Goal: Transaction & Acquisition: Subscribe to service/newsletter

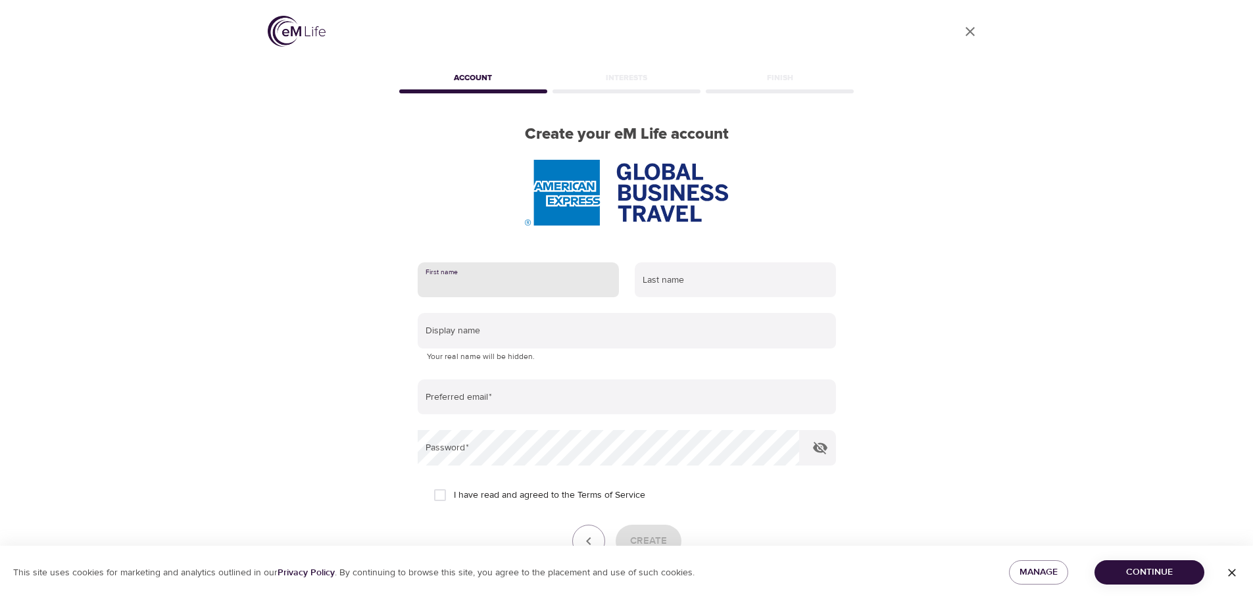
click at [546, 271] on input "text" at bounding box center [518, 280] width 201 height 36
type input "pET"
type input "a"
type input "Au"
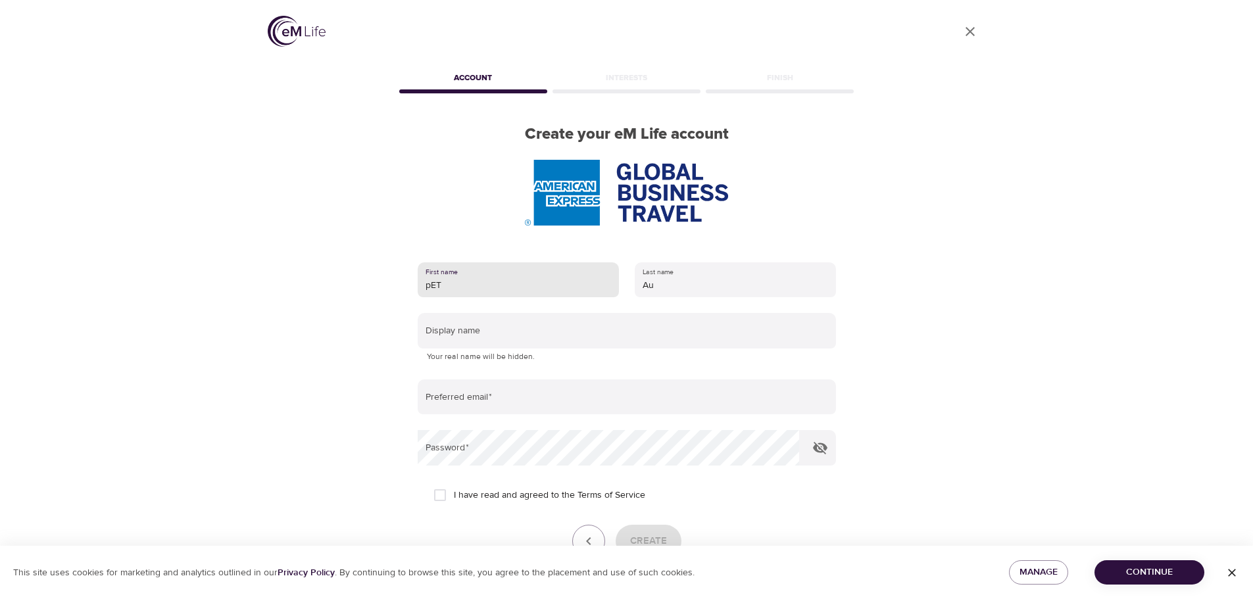
drag, startPoint x: 500, startPoint y: 283, endPoint x: 363, endPoint y: 268, distance: 137.6
click at [372, 269] on div "User Profile Account Interests Finish Create your eM Life account First name pE…" at bounding box center [627, 299] width 750 height 599
type input "pET"
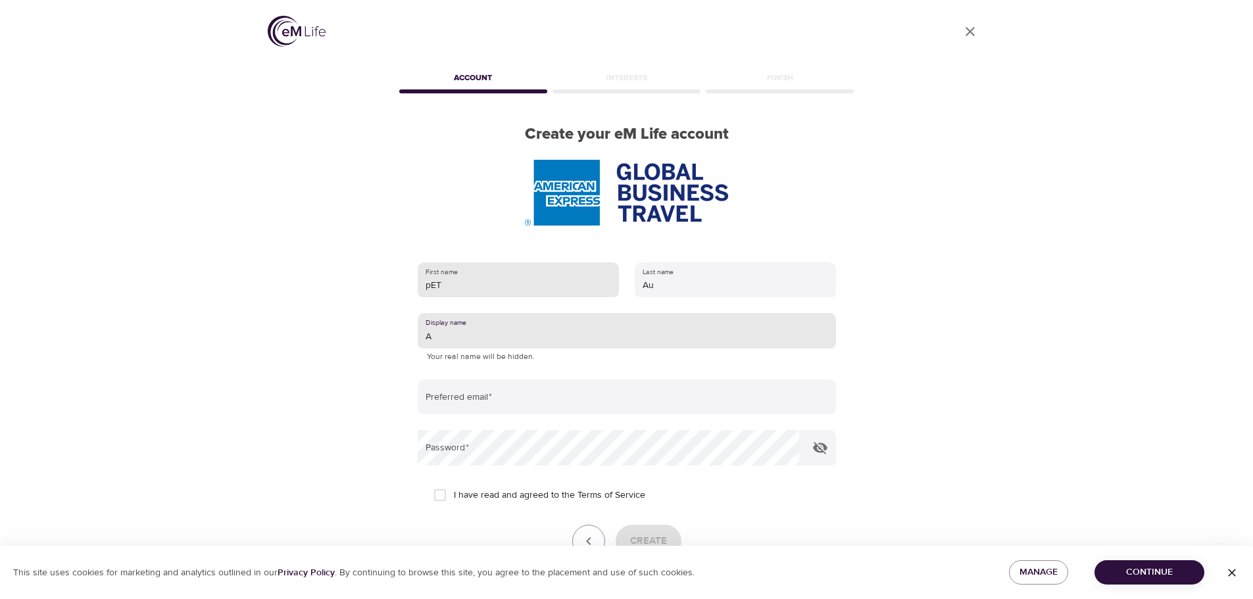
type input "A"
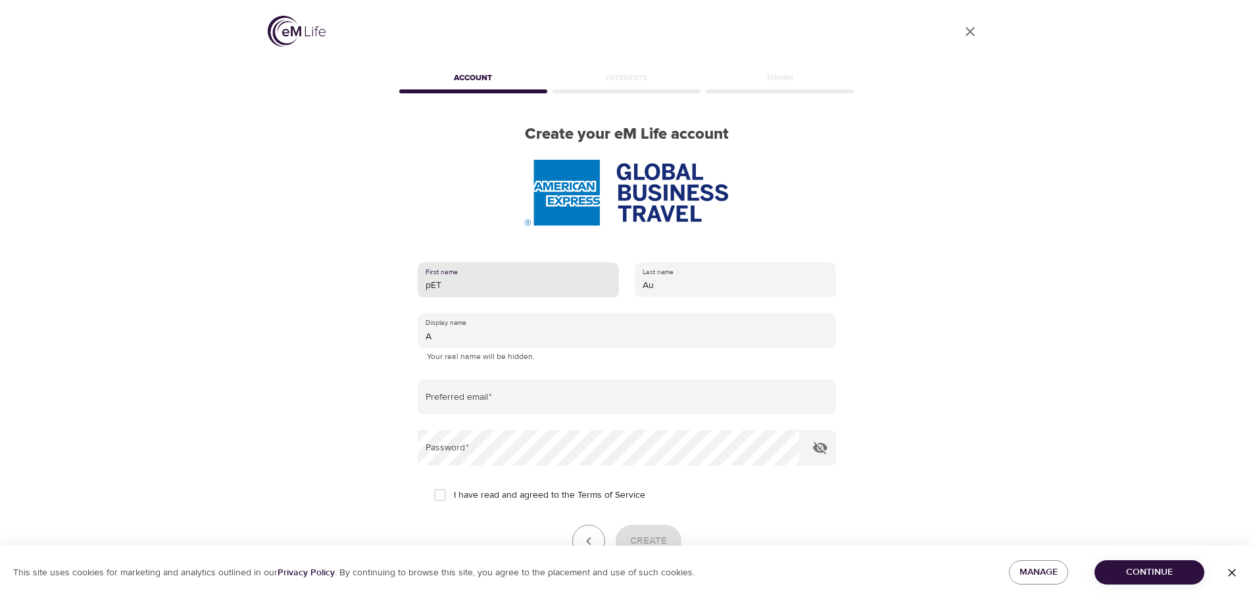
drag, startPoint x: 477, startPoint y: 293, endPoint x: 301, endPoint y: 283, distance: 175.9
click at [301, 283] on div "User Profile Account Interests Finish Create your eM Life account First name pE…" at bounding box center [627, 299] width 750 height 599
type input "Pet"
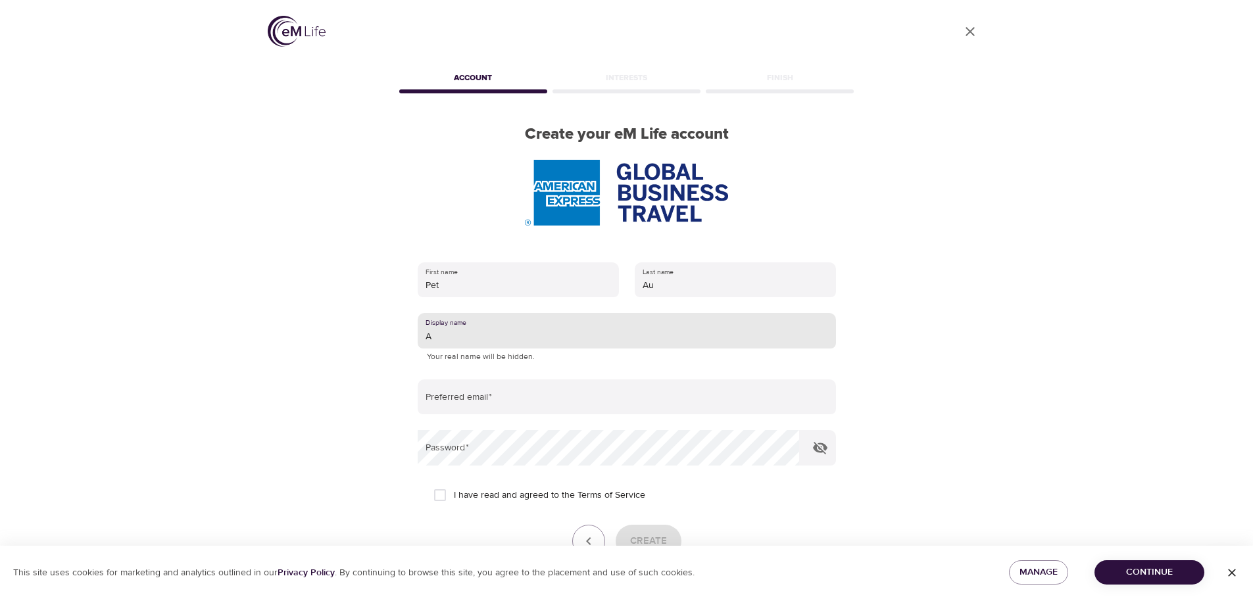
click at [477, 333] on input "A" at bounding box center [627, 331] width 418 height 36
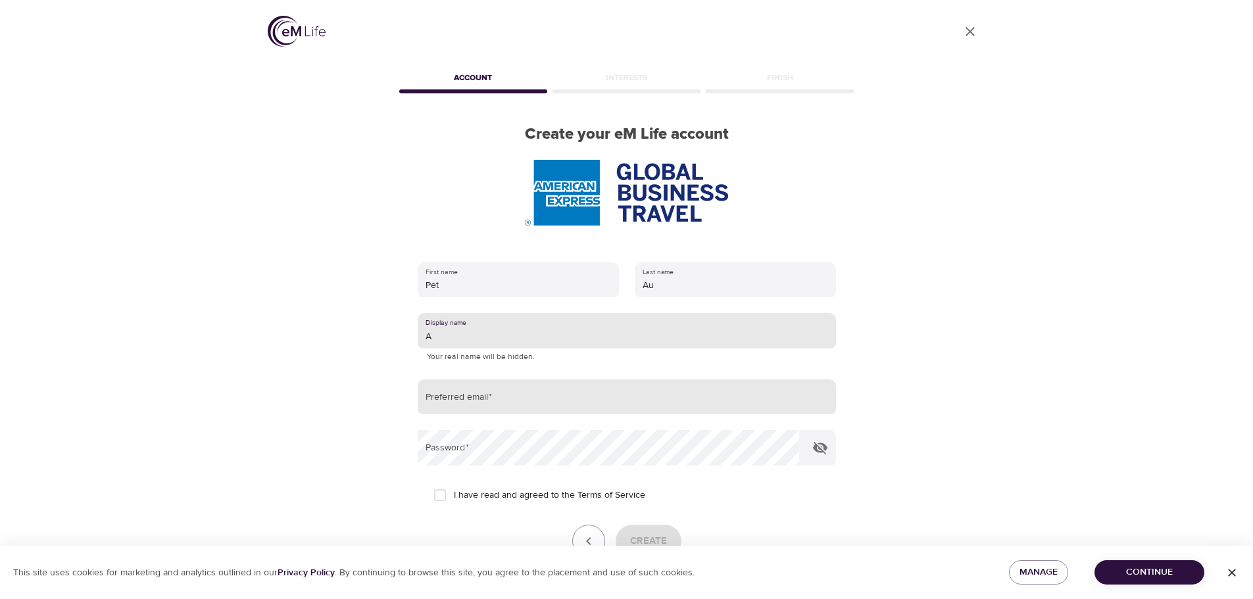
click at [470, 391] on input "email" at bounding box center [627, 398] width 418 height 36
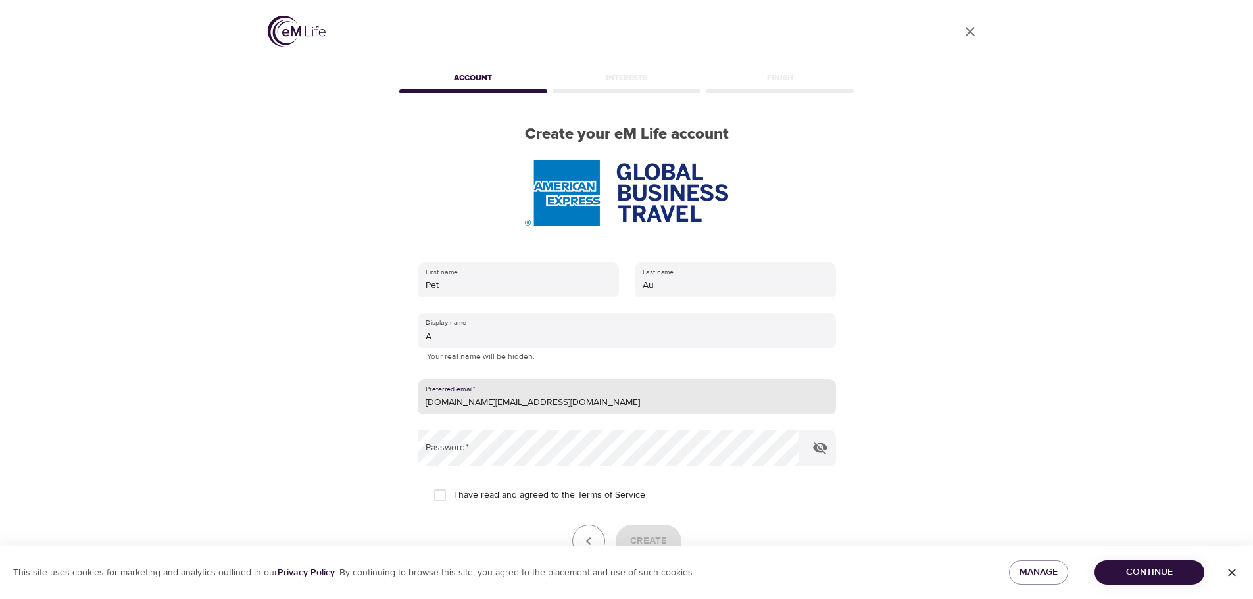
type input "Pet.Au@amexgbt.com"
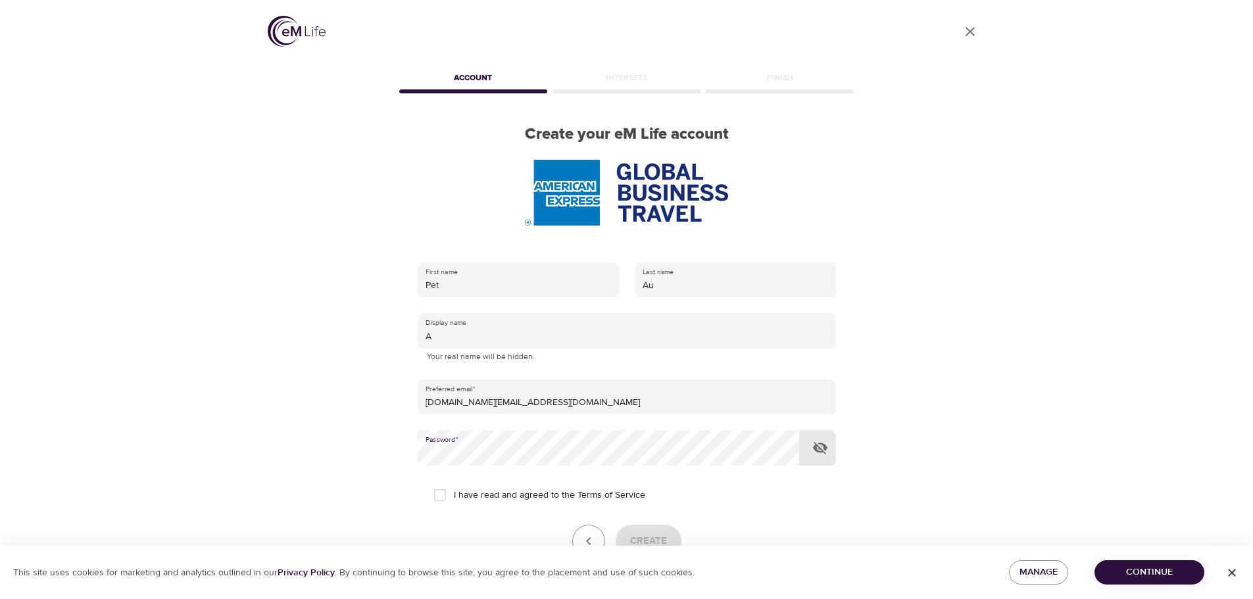
click at [540, 491] on span "I have read and agreed to the Terms of Service" at bounding box center [549, 496] width 191 height 14
click at [454, 491] on input "I have read and agreed to the Terms of Service" at bounding box center [440, 495] width 28 height 28
checkbox input "true"
click at [645, 531] on button "Create" at bounding box center [649, 541] width 66 height 33
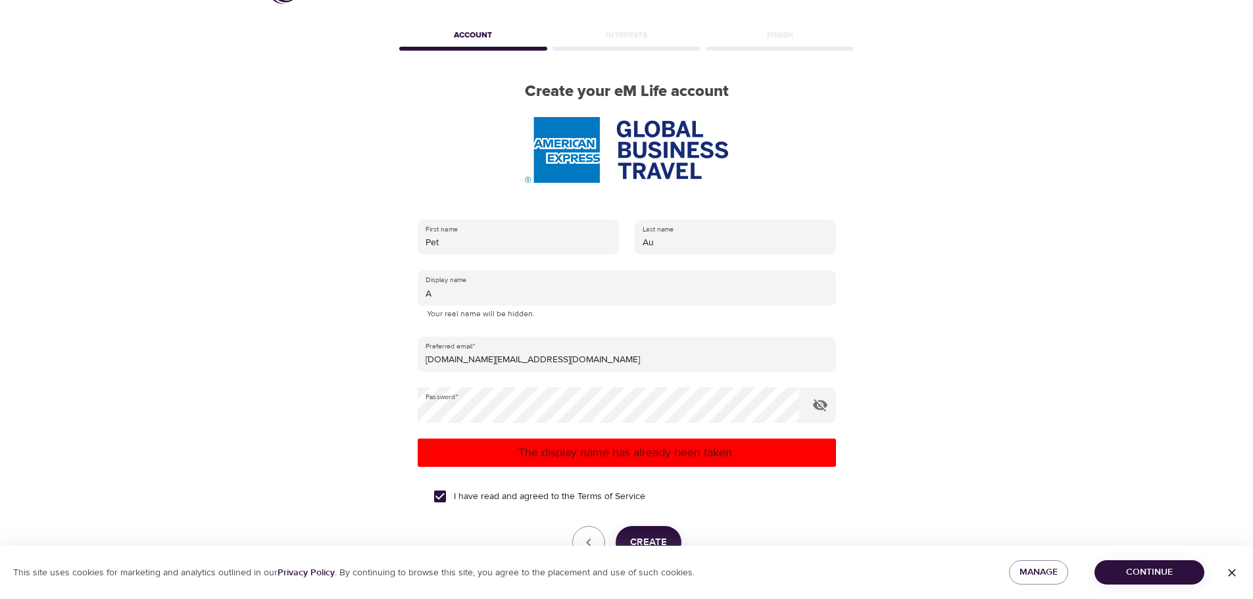
scroll to position [66, 0]
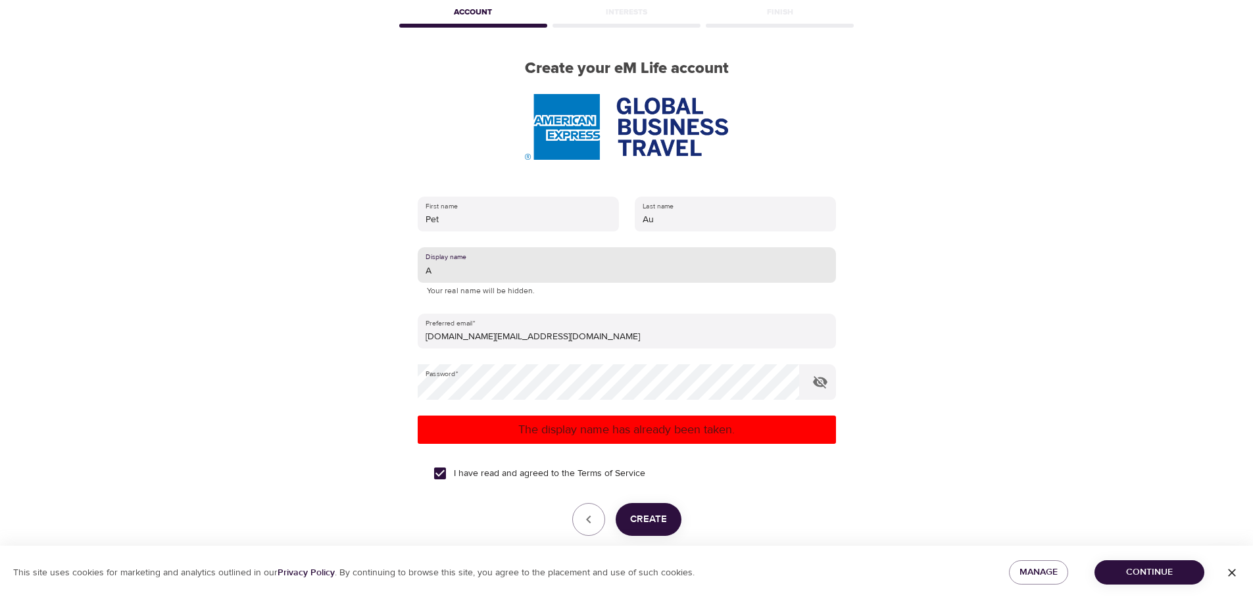
click at [506, 274] on input "A" at bounding box center [627, 265] width 418 height 36
click at [649, 518] on span "Create" at bounding box center [648, 519] width 37 height 17
click at [547, 271] on input "PA" at bounding box center [627, 265] width 418 height 36
type input "PAHK"
click at [651, 520] on span "Create" at bounding box center [648, 519] width 37 height 17
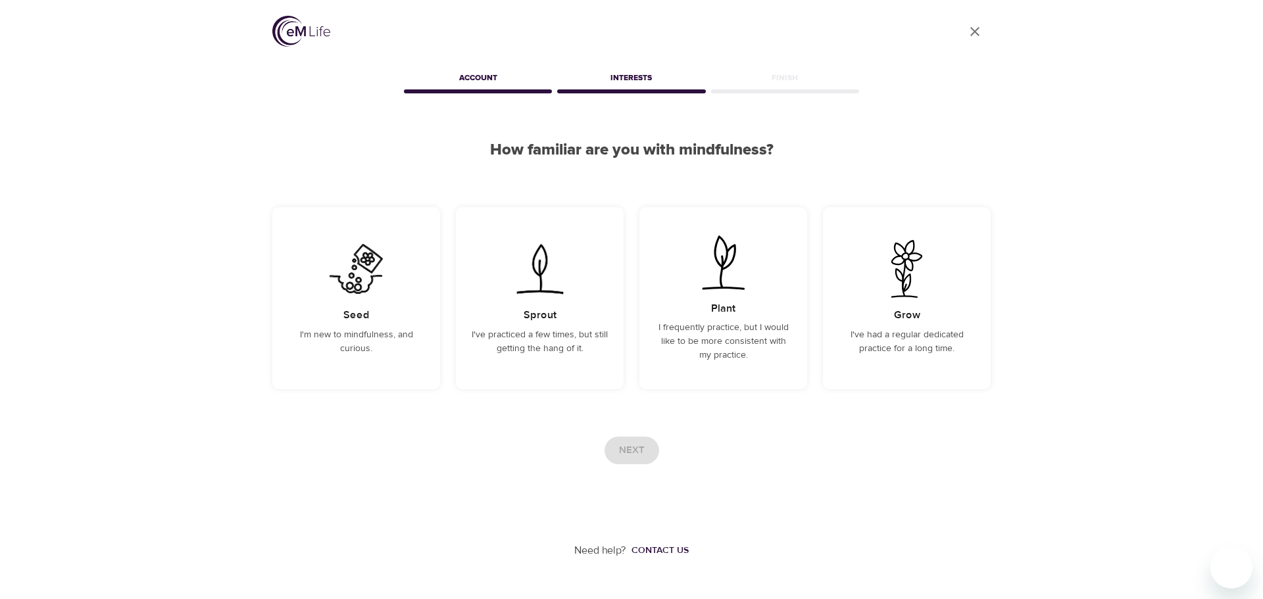
click at [645, 78] on div "Interests" at bounding box center [630, 80] width 153 height 26
drag, startPoint x: 482, startPoint y: 80, endPoint x: 499, endPoint y: 208, distance: 129.4
click at [480, 85] on div "Account" at bounding box center [477, 80] width 153 height 26
click at [660, 443] on div "Next" at bounding box center [631, 451] width 718 height 28
click at [843, 335] on p "I've had a regular dedicated practice for a long time." at bounding box center [907, 342] width 136 height 28
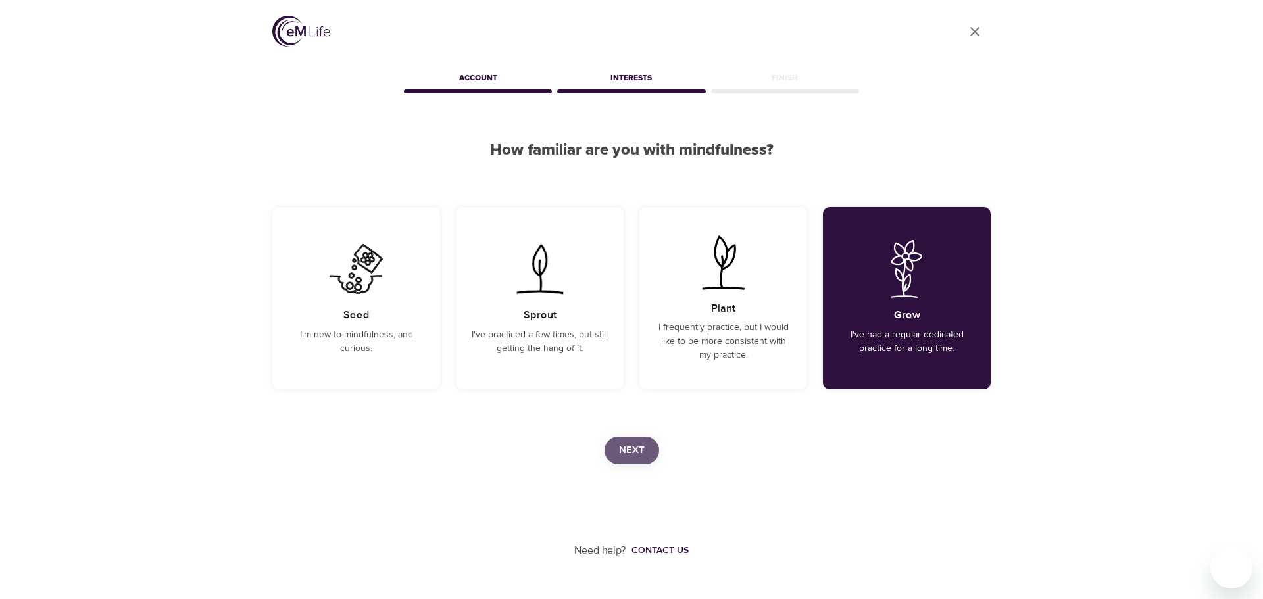
click at [643, 446] on span "Next" at bounding box center [632, 450] width 26 height 17
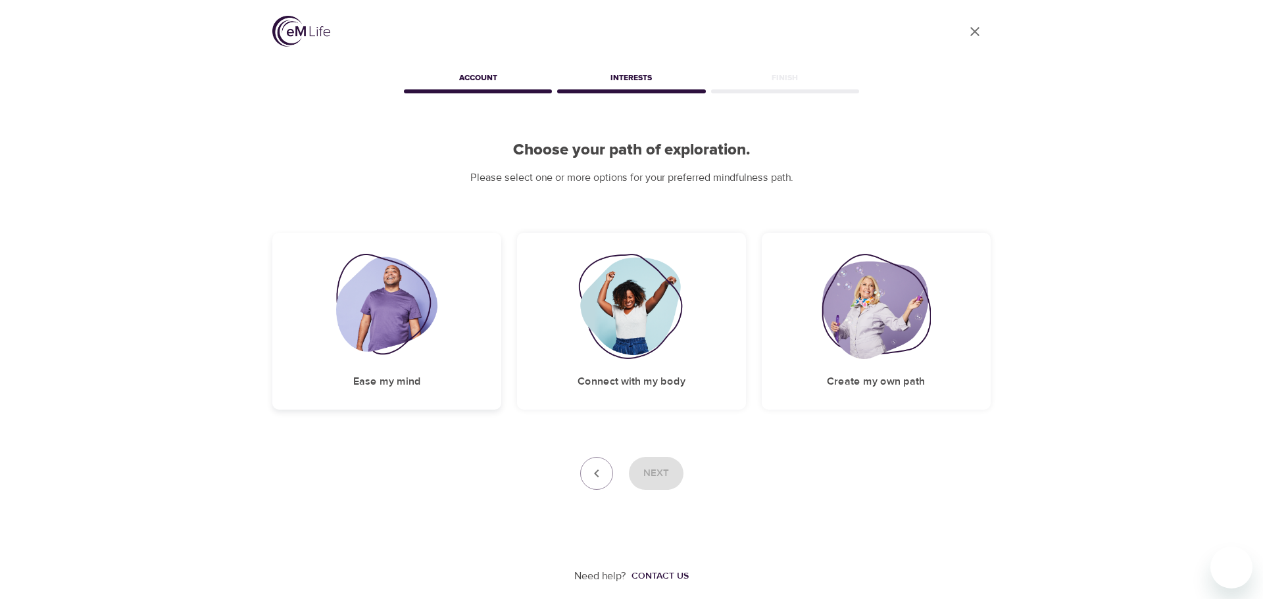
click at [457, 375] on div "Ease my mind" at bounding box center [386, 321] width 229 height 177
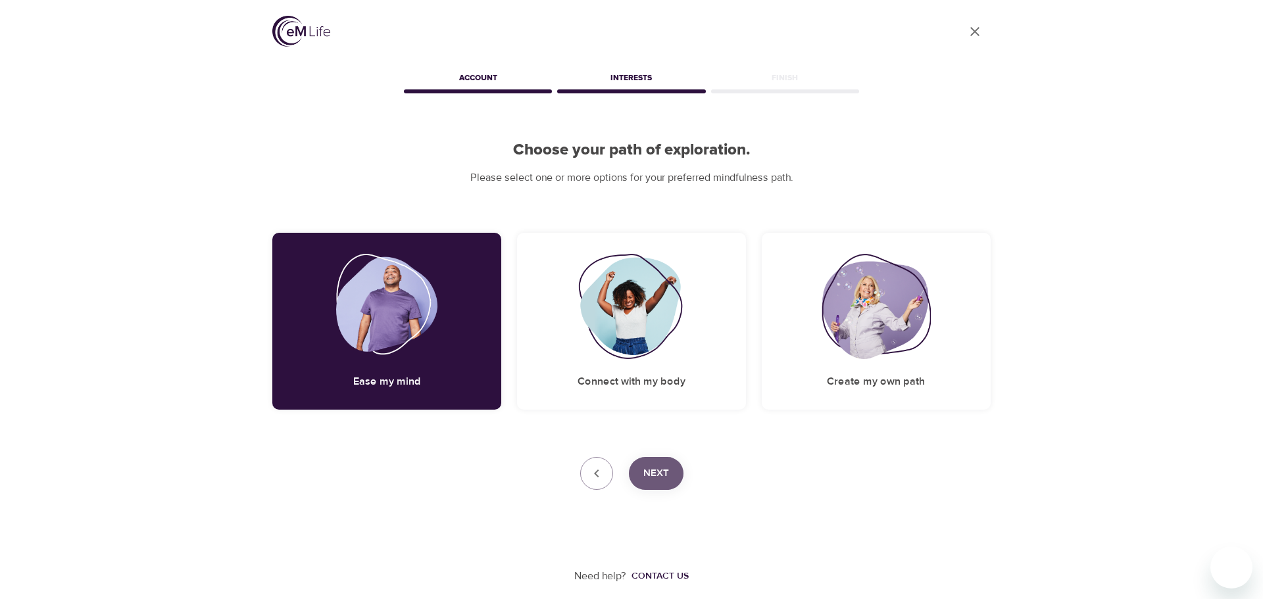
click at [654, 474] on span "Next" at bounding box center [656, 473] width 26 height 17
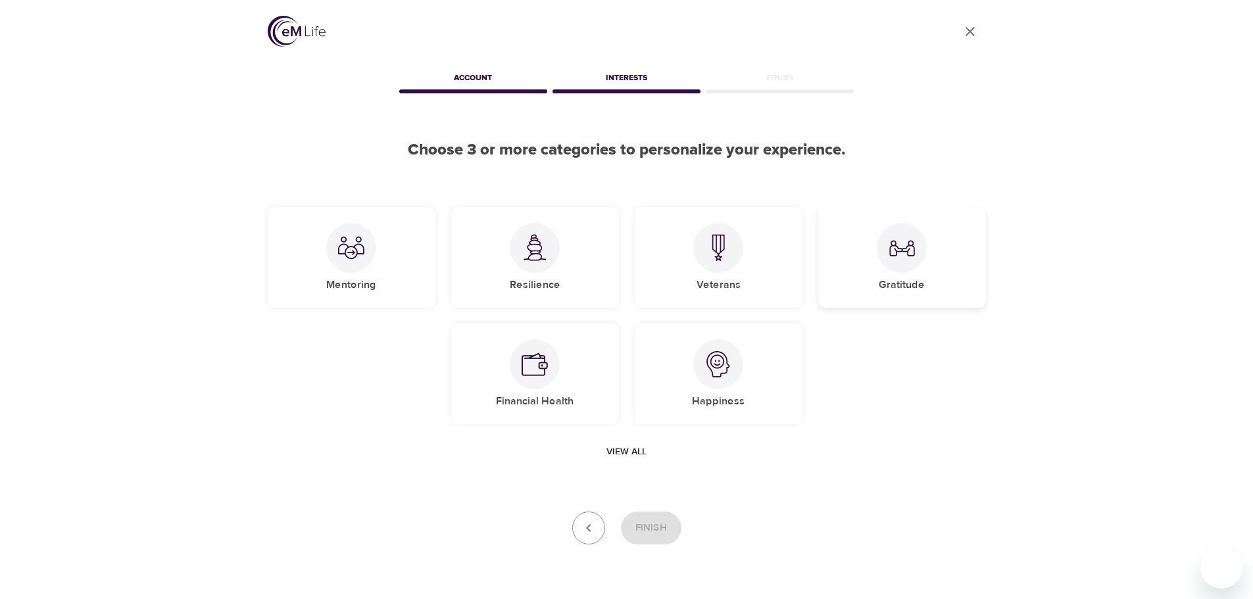
click at [889, 304] on div "Gratitude" at bounding box center [902, 257] width 168 height 101
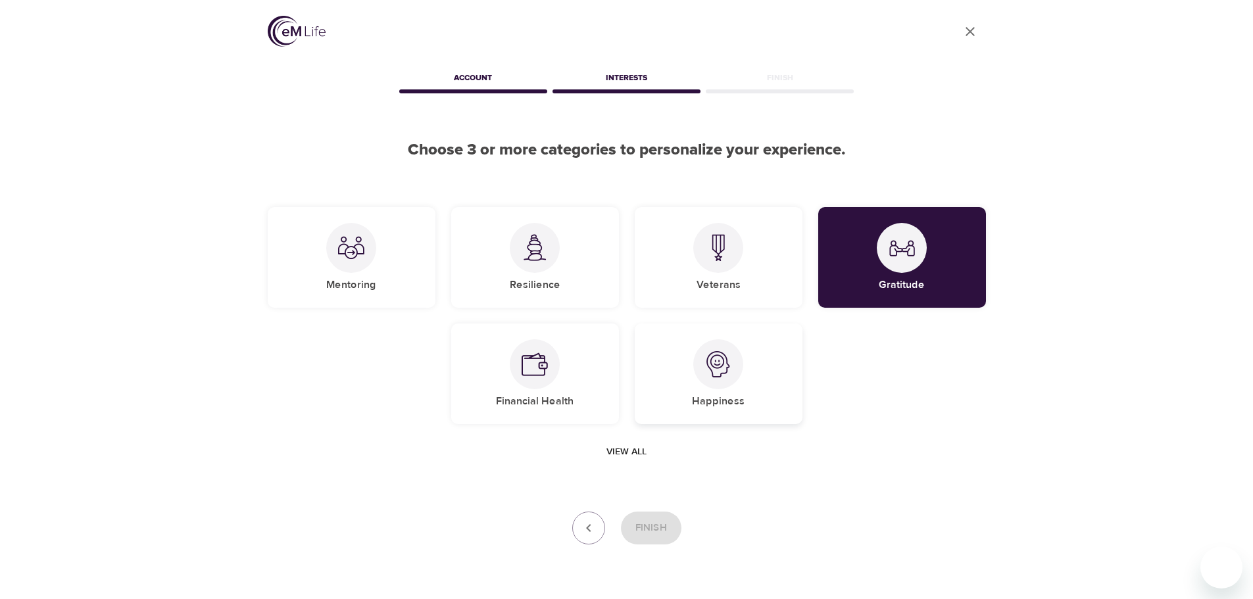
click at [787, 354] on div "Happiness" at bounding box center [719, 374] width 168 height 101
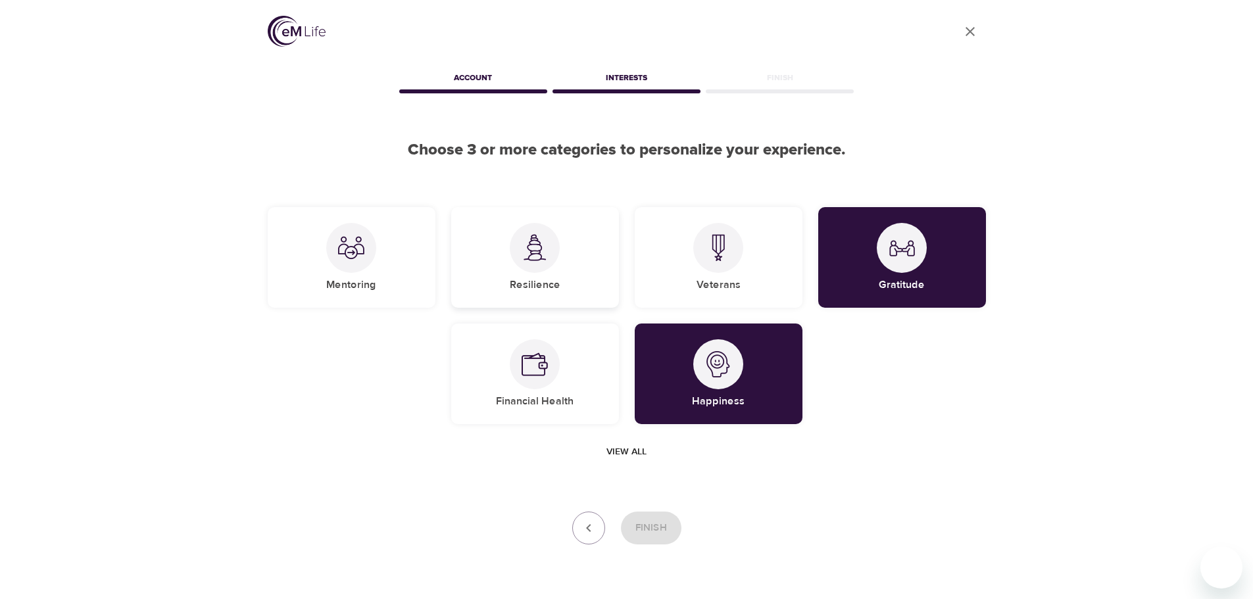
click at [545, 295] on div "Resilience" at bounding box center [535, 257] width 168 height 101
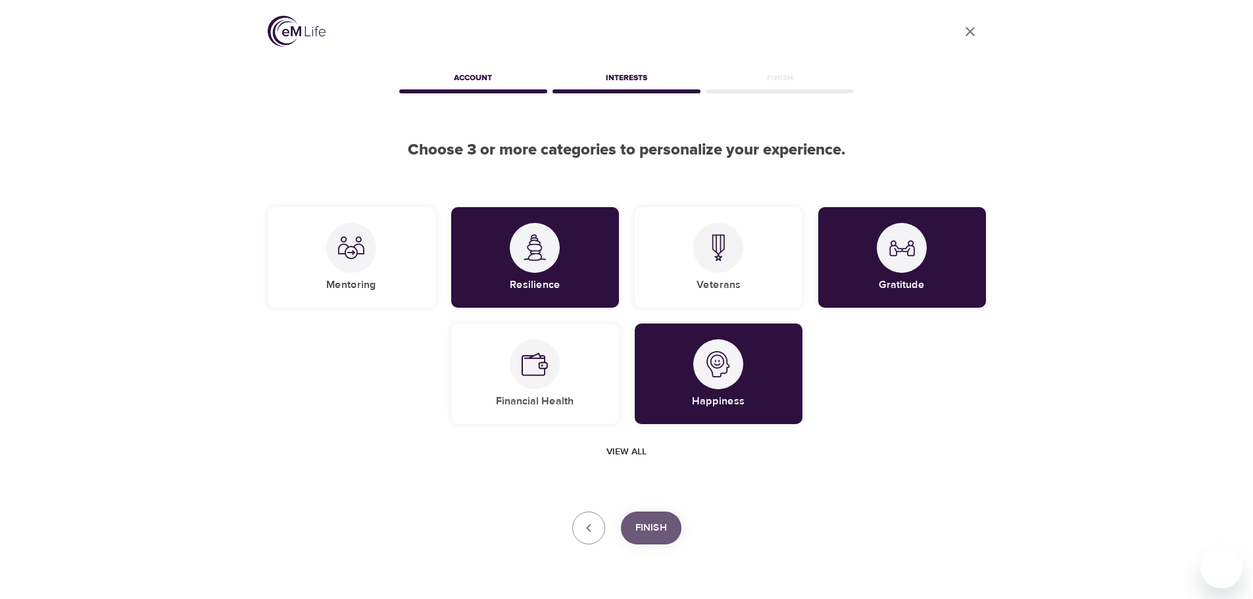
click at [649, 527] on span "Finish" at bounding box center [651, 528] width 32 height 17
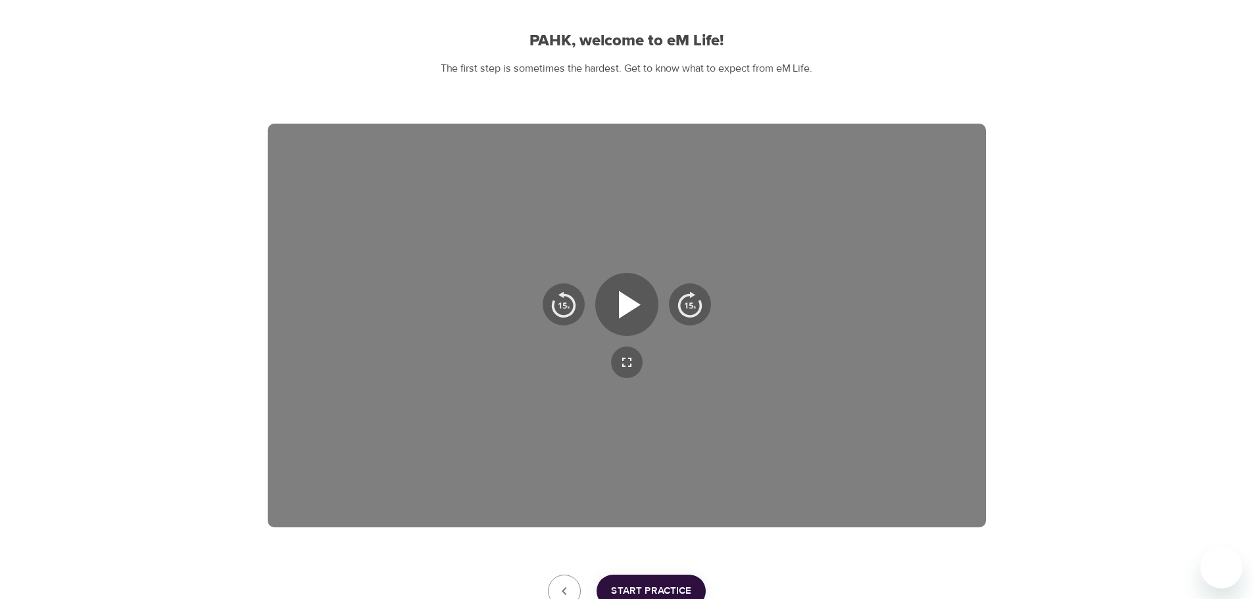
scroll to position [132, 0]
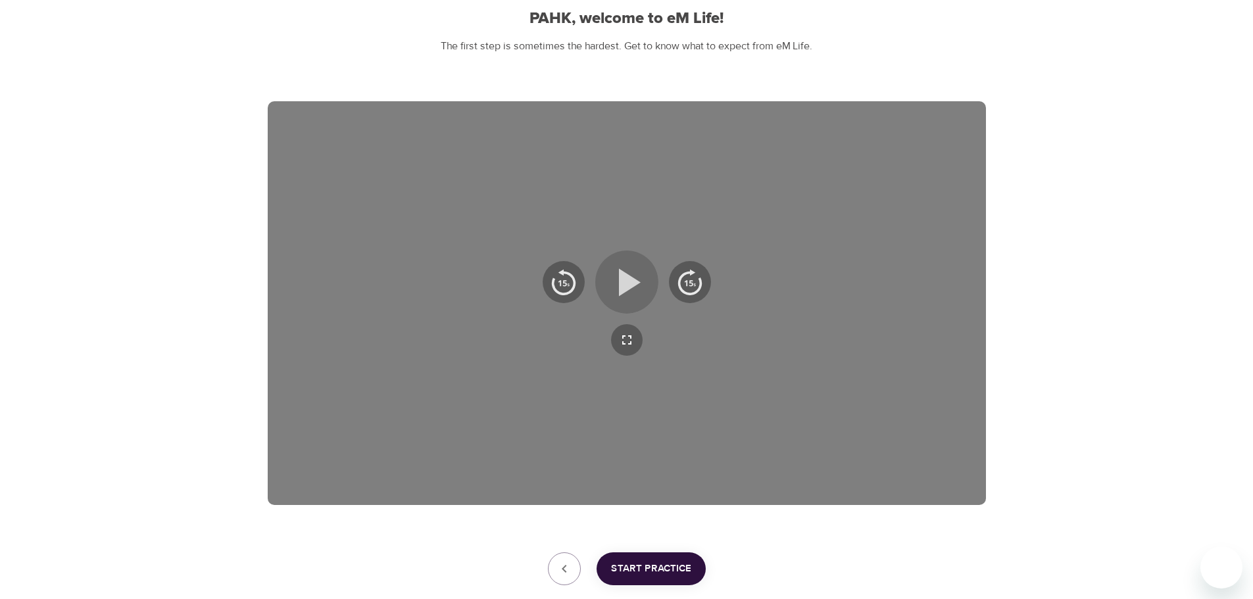
click at [632, 292] on icon "button" at bounding box center [626, 281] width 47 height 47
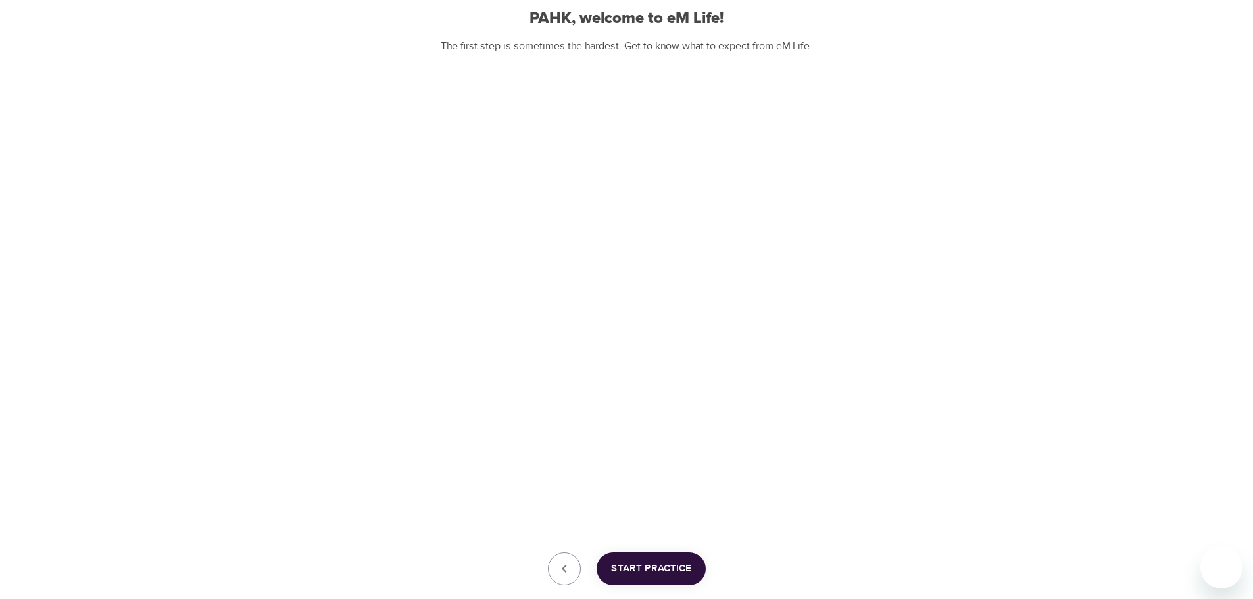
scroll to position [197, 0]
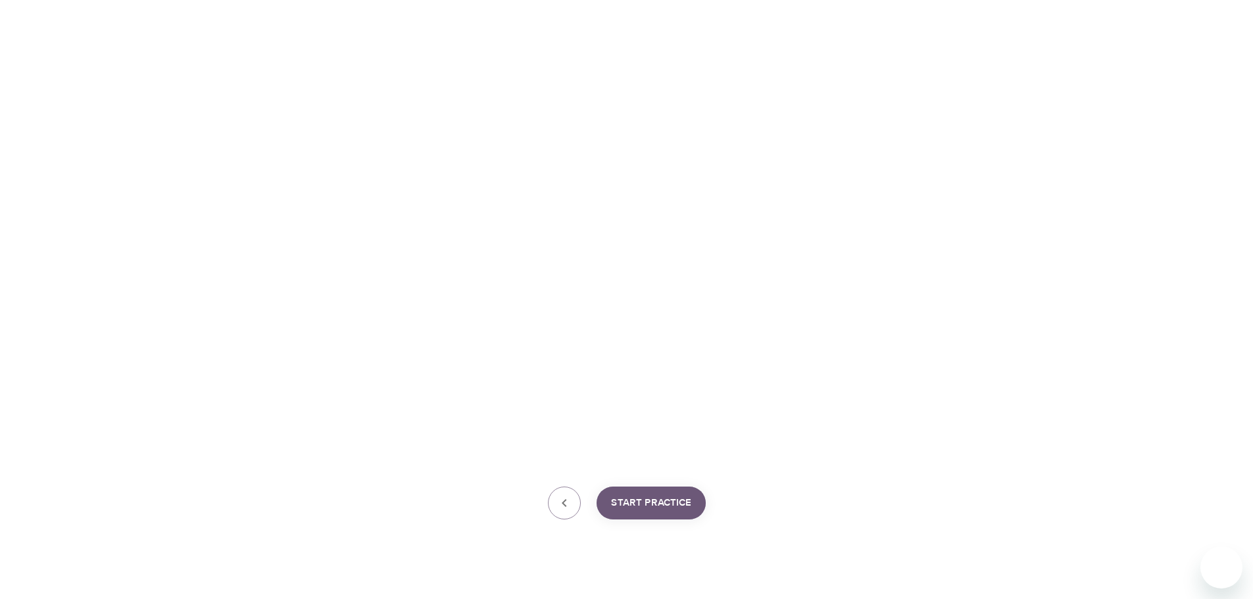
click at [669, 505] on span "Start Practice" at bounding box center [651, 503] width 80 height 17
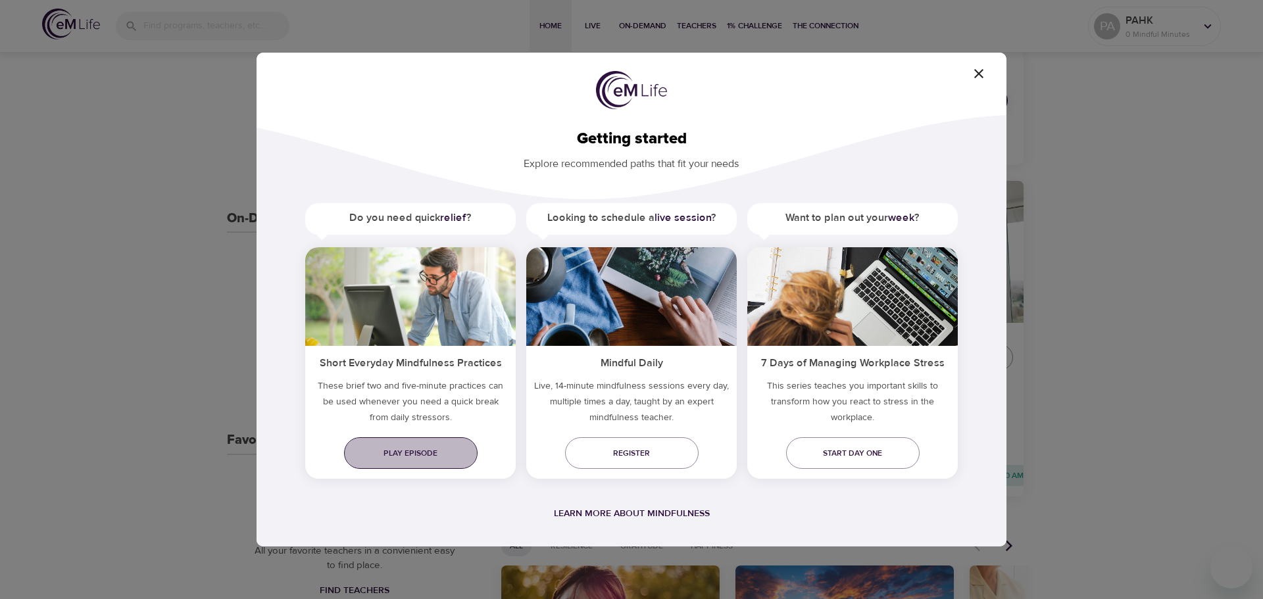
click at [457, 445] on link "Play episode" at bounding box center [411, 453] width 134 height 32
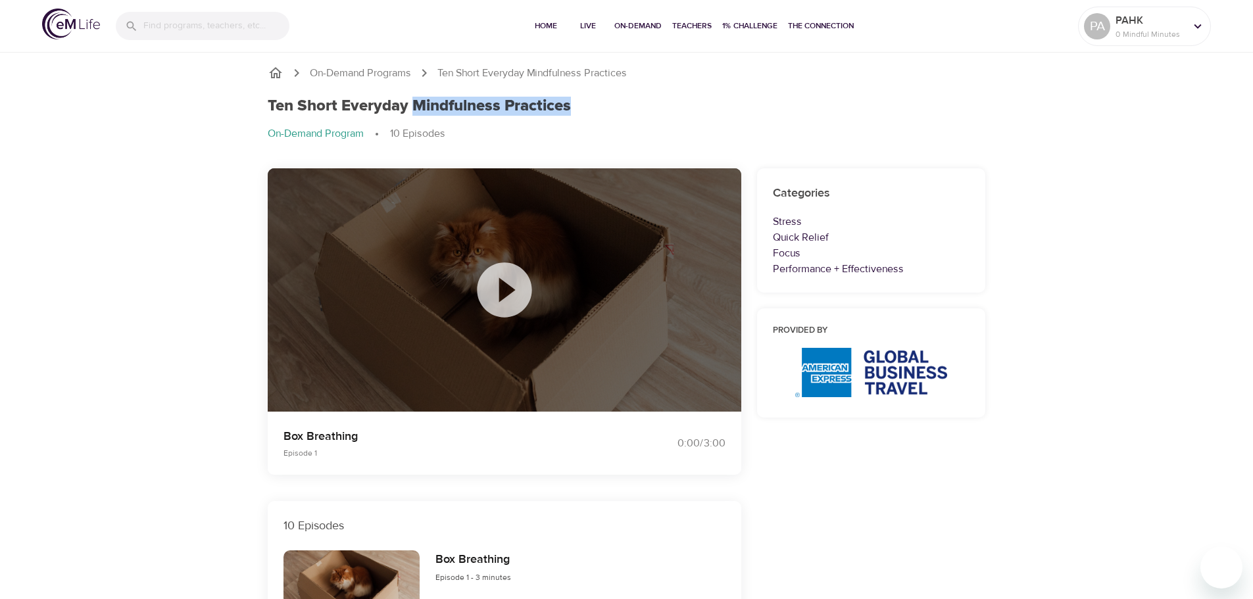
drag, startPoint x: 412, startPoint y: 103, endPoint x: 586, endPoint y: 105, distance: 173.7
click at [586, 105] on div "Ten Short Everyday Mindfulness Practices" at bounding box center [627, 106] width 718 height 19
click at [731, 123] on div "Ten Short Everyday Mindfulness Practices On-Demand Program 10 Episodes" at bounding box center [627, 125] width 734 height 72
click at [497, 292] on icon at bounding box center [504, 289] width 55 height 55
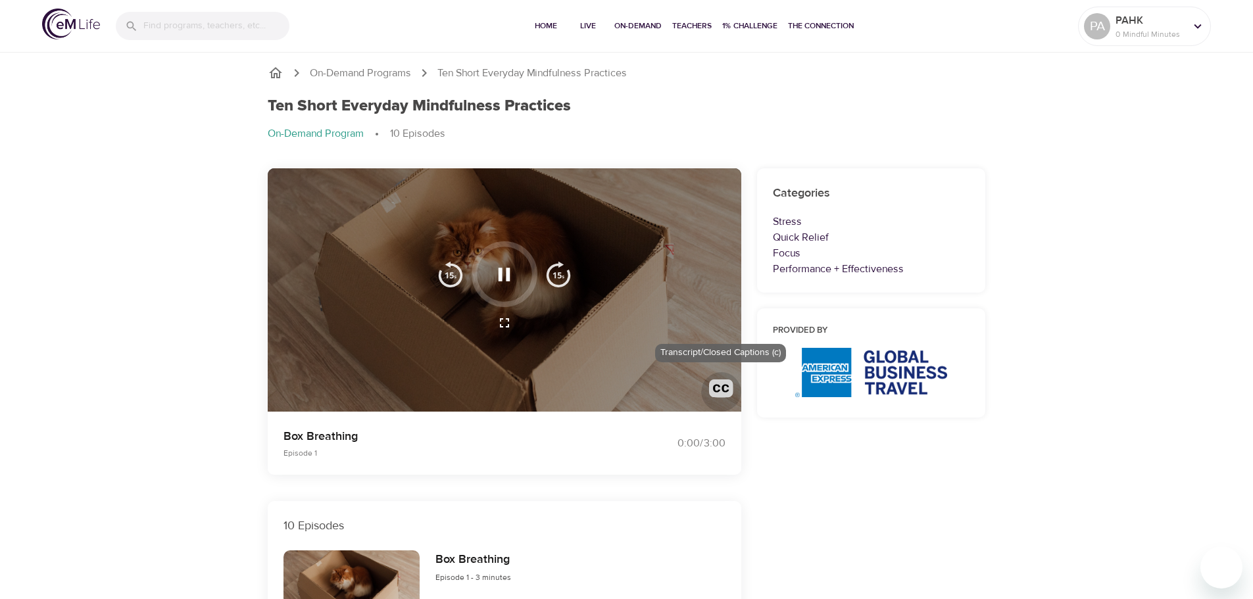
click at [718, 387] on img "button" at bounding box center [721, 392] width 24 height 24
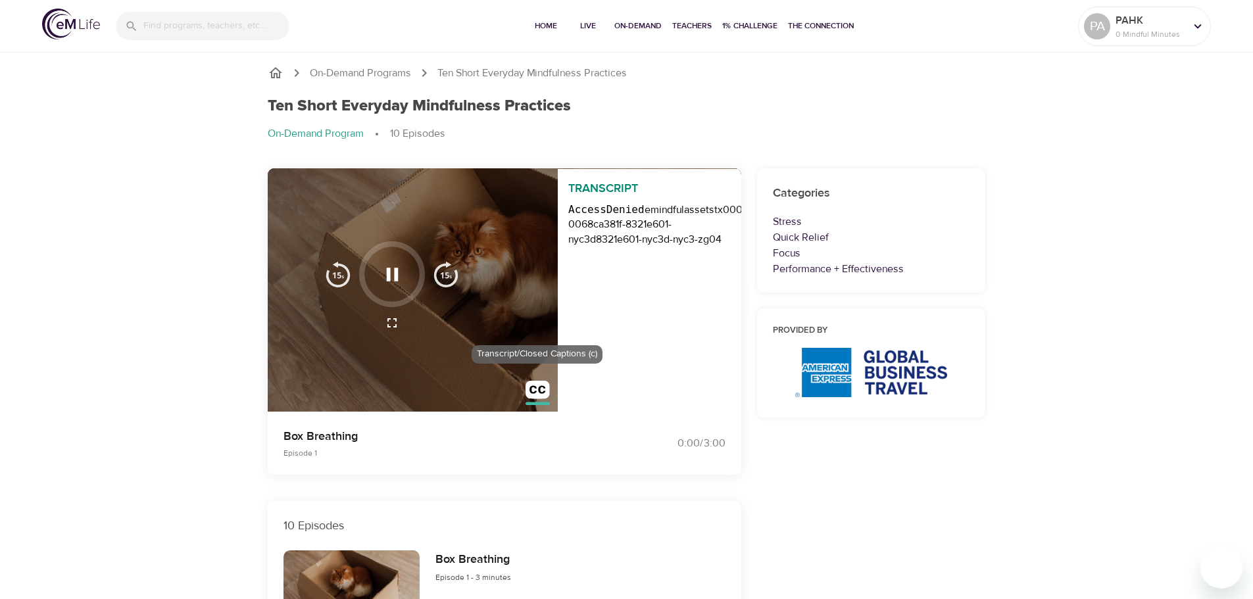
click at [530, 391] on img "button" at bounding box center [538, 393] width 24 height 24
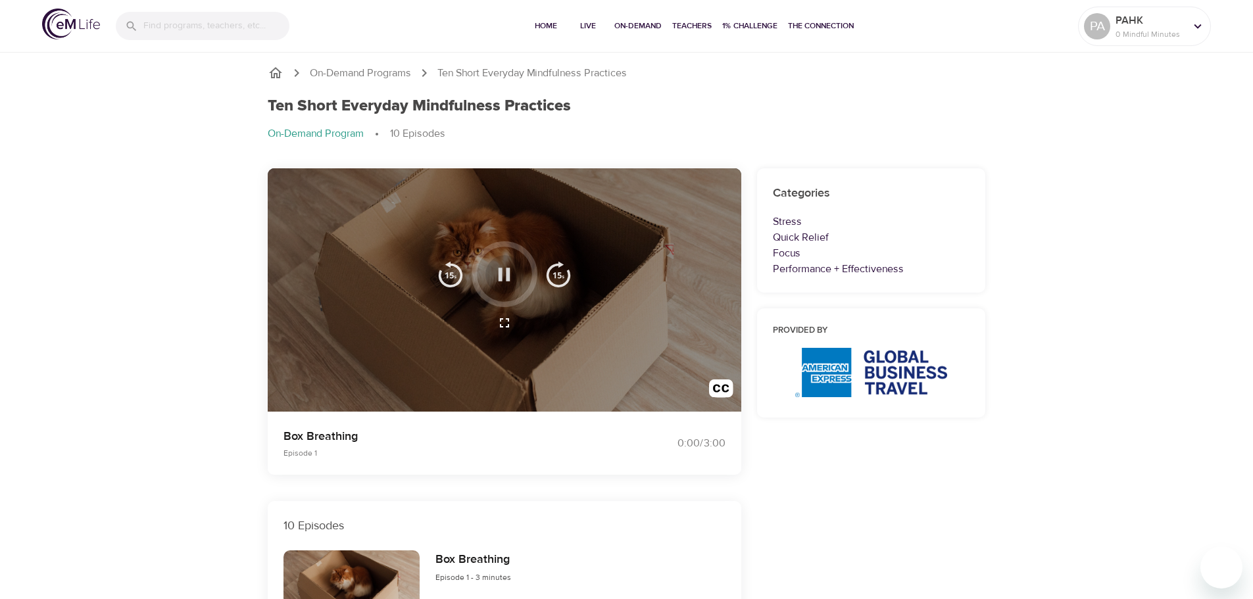
click at [508, 274] on icon "button" at bounding box center [505, 274] width 12 height 13
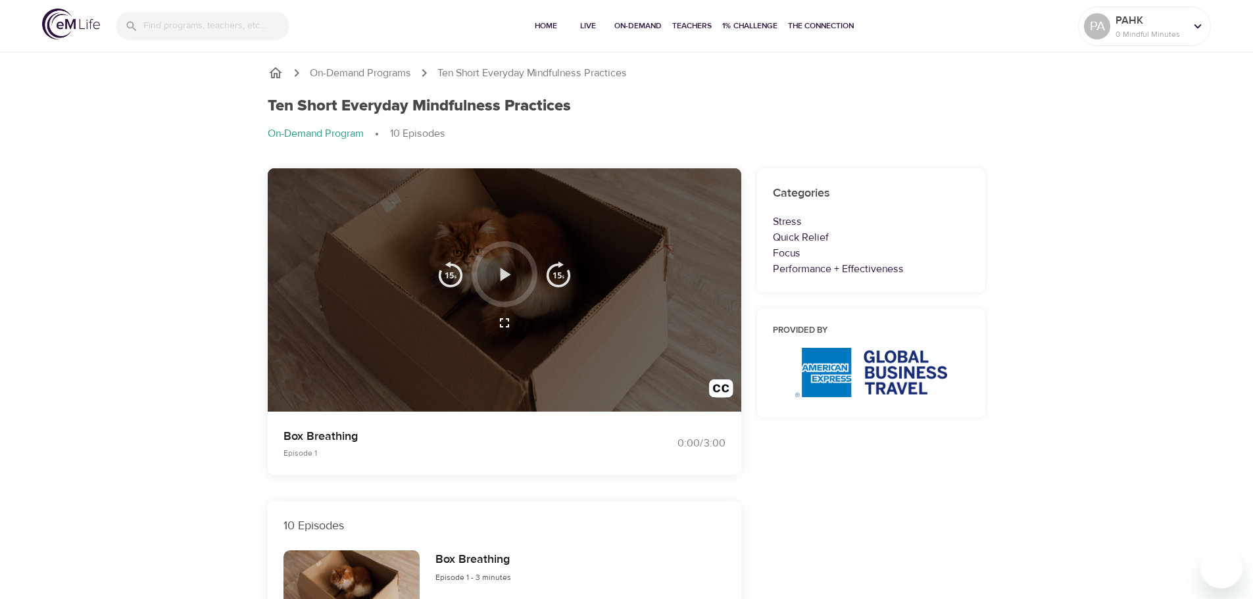
click at [508, 274] on icon "button" at bounding box center [506, 274] width 11 height 13
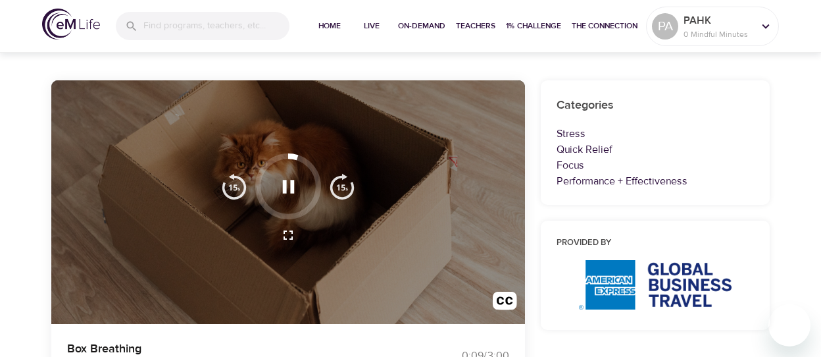
scroll to position [66, 0]
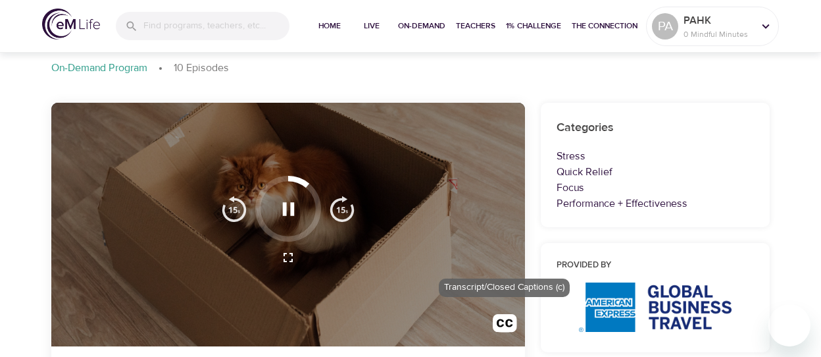
click at [503, 315] on img "button" at bounding box center [505, 326] width 24 height 24
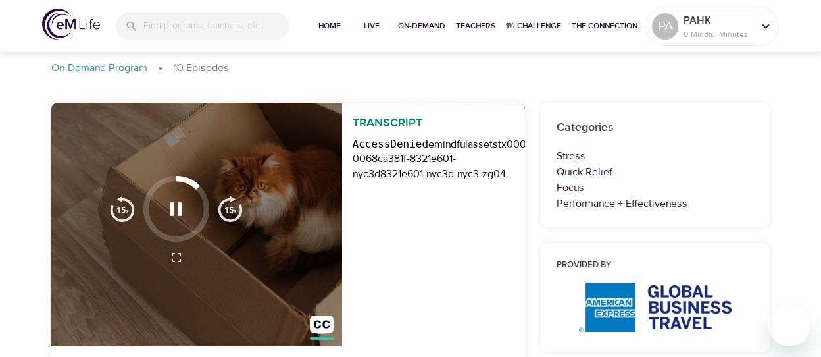
click at [410, 162] on requestid "tx00000002da1c5e6f9156b-0068ca381f-8321e601-nyc3d" at bounding box center [492, 158] width 278 height 43
click at [320, 326] on img "button" at bounding box center [322, 327] width 24 height 24
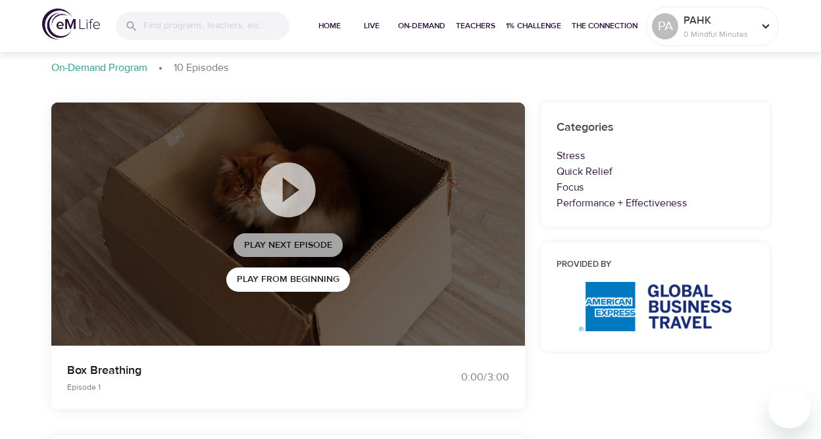
click at [326, 243] on span "Play Next Episode" at bounding box center [288, 245] width 88 height 16
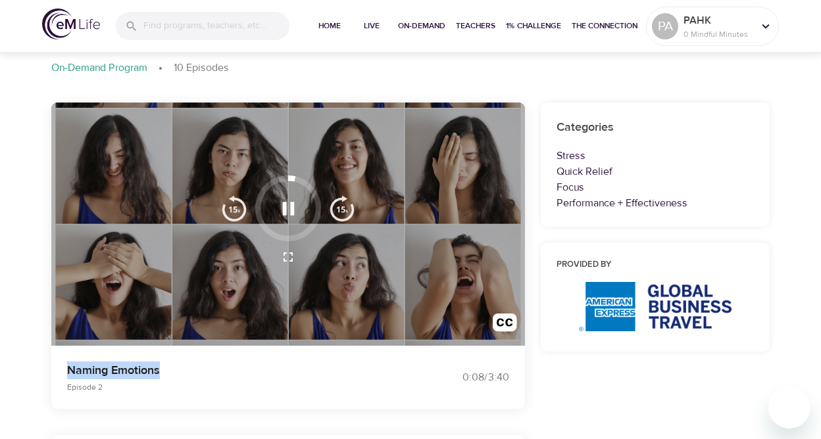
drag, startPoint x: 170, startPoint y: 366, endPoint x: 68, endPoint y: 366, distance: 101.3
click at [68, 366] on p "Naming Emotions" at bounding box center [231, 371] width 328 height 18
click at [203, 384] on p "Episode 2" at bounding box center [231, 387] width 328 height 12
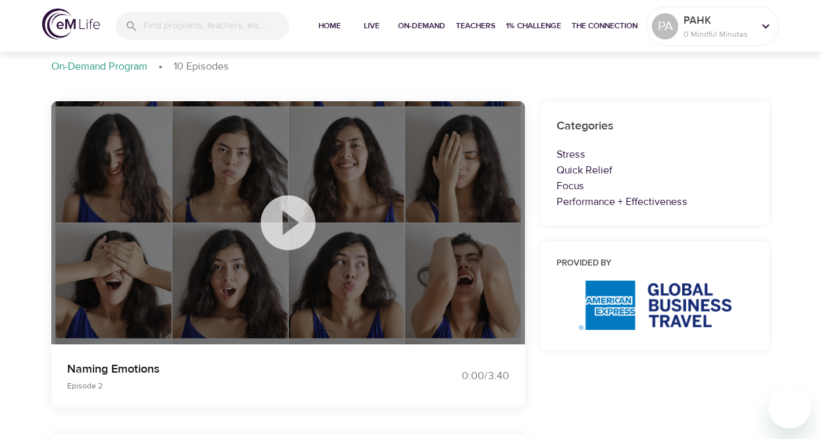
scroll to position [132, 0]
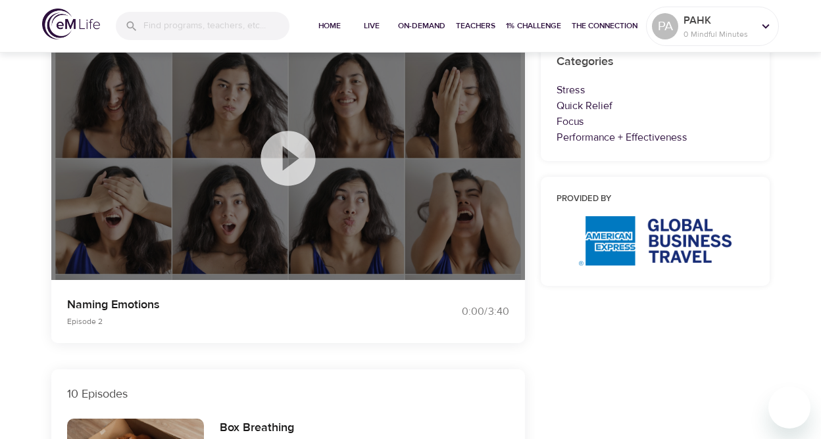
click at [499, 314] on div "0:00 / 3:40" at bounding box center [459, 312] width 99 height 15
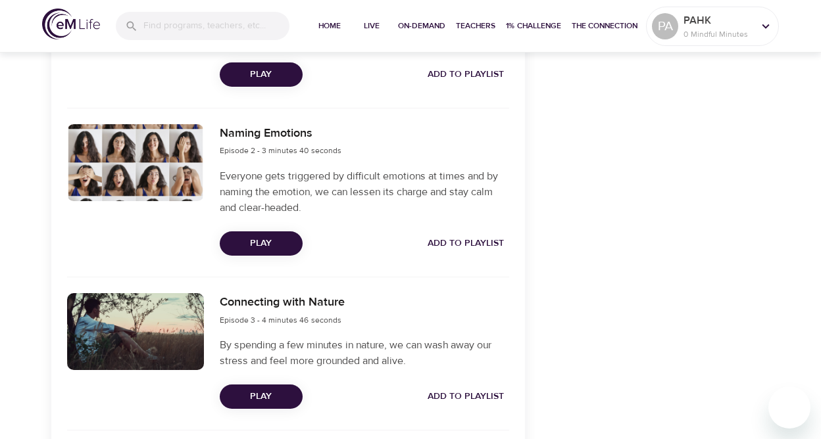
scroll to position [592, 0]
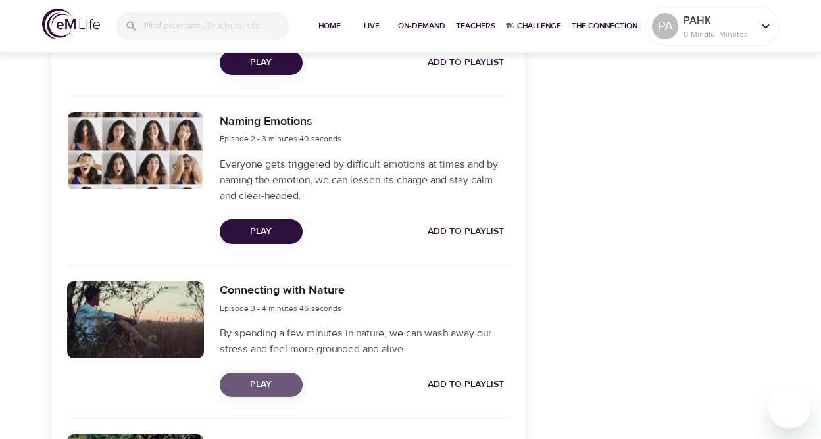
click at [272, 382] on span "Play" at bounding box center [261, 385] width 62 height 16
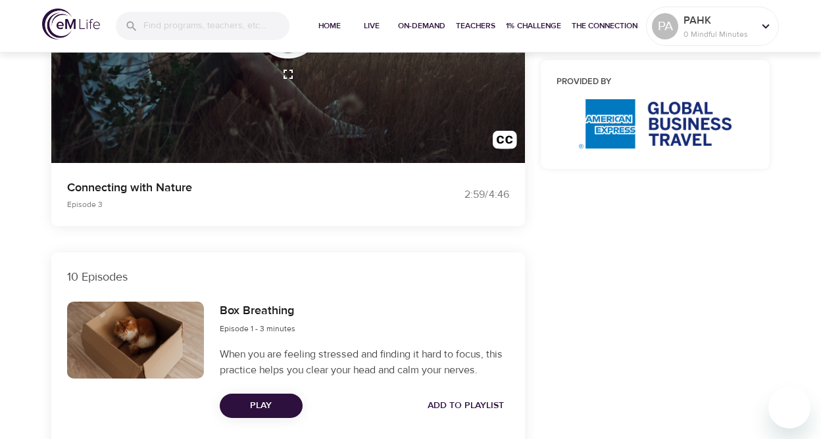
scroll to position [132, 0]
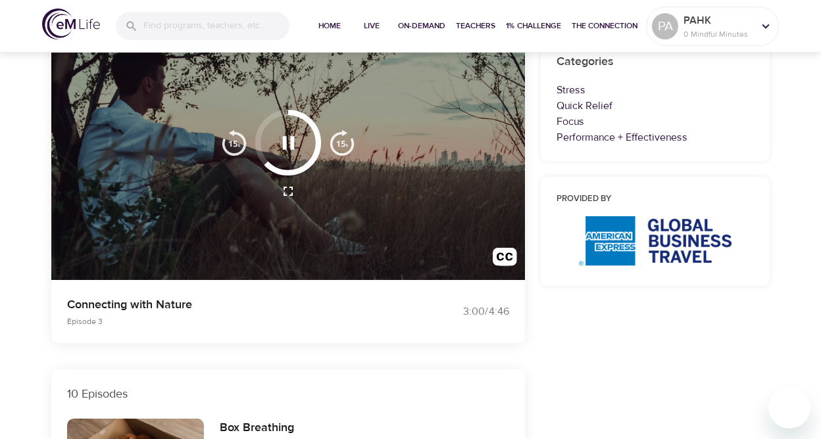
click at [297, 139] on icon "button" at bounding box center [288, 143] width 23 height 23
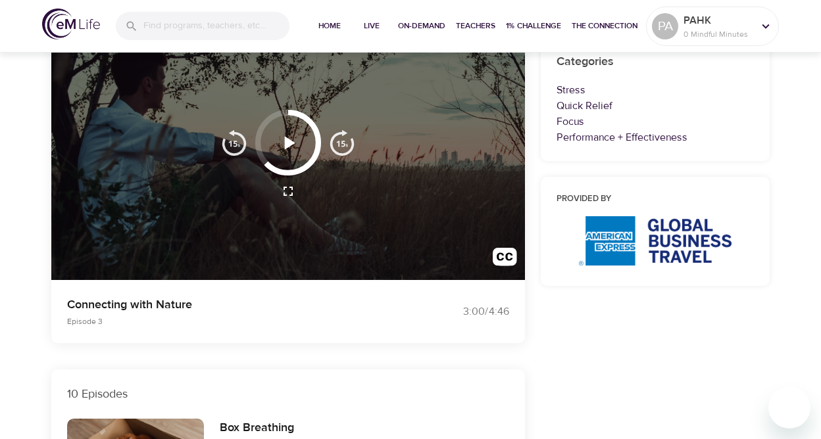
click at [297, 139] on icon "button" at bounding box center [288, 143] width 23 height 23
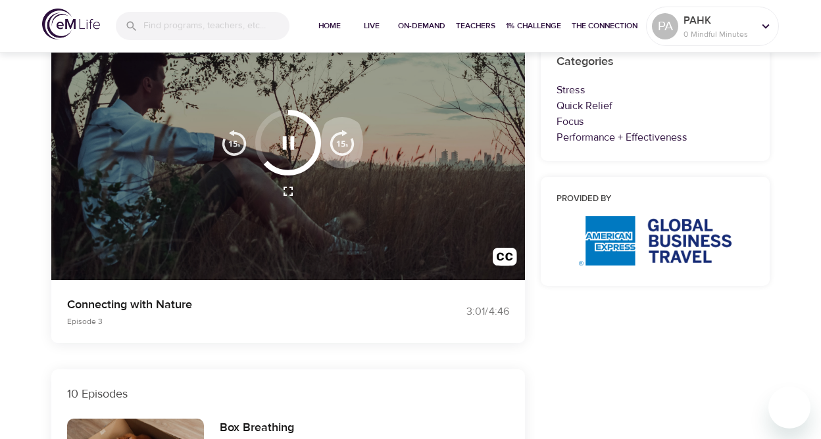
click at [345, 139] on img "button" at bounding box center [342, 143] width 26 height 26
